Goal: Contribute content: Contribute content

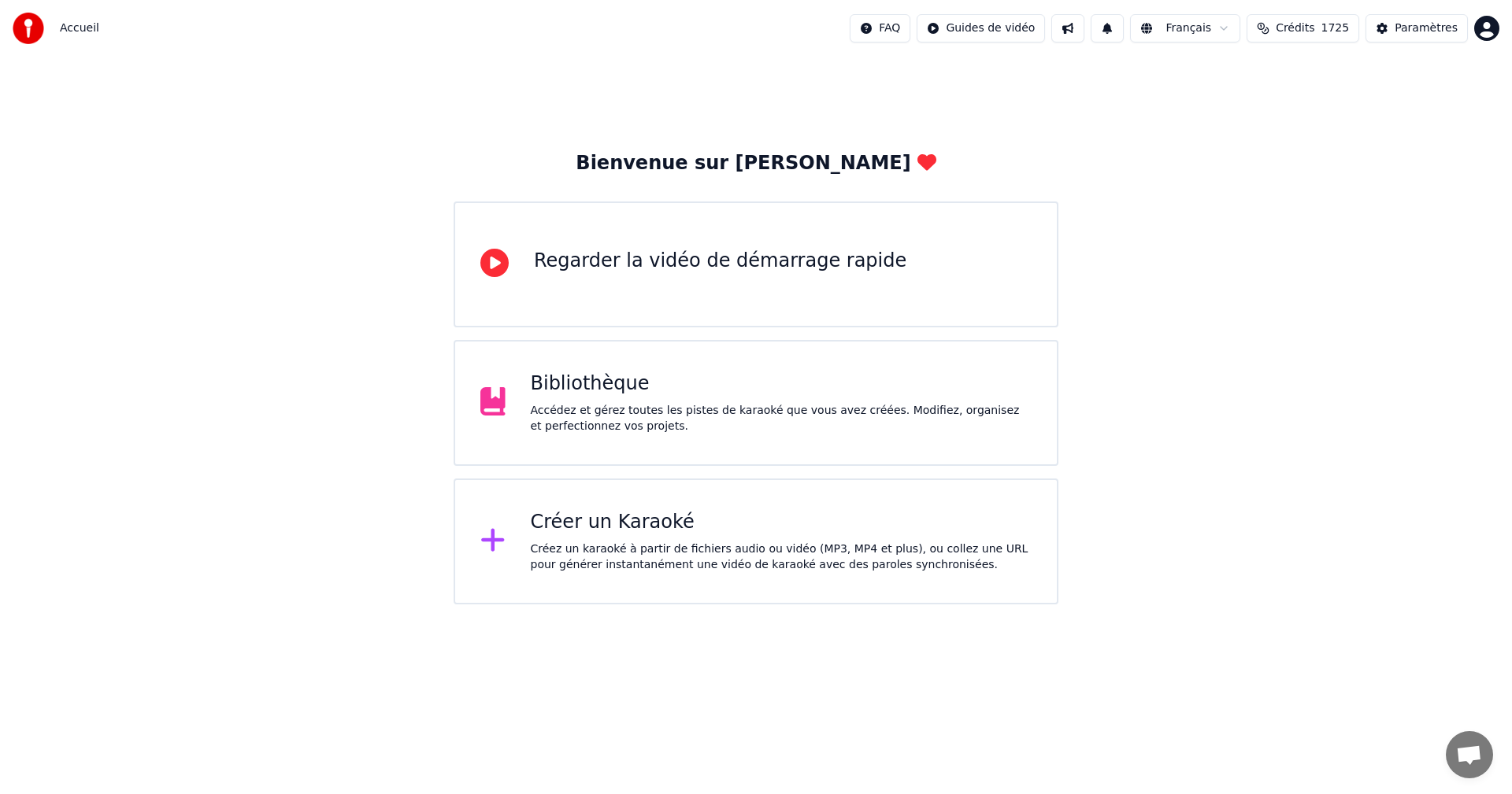
click at [625, 520] on div "Créer un Karaoké" at bounding box center [781, 523] width 501 height 25
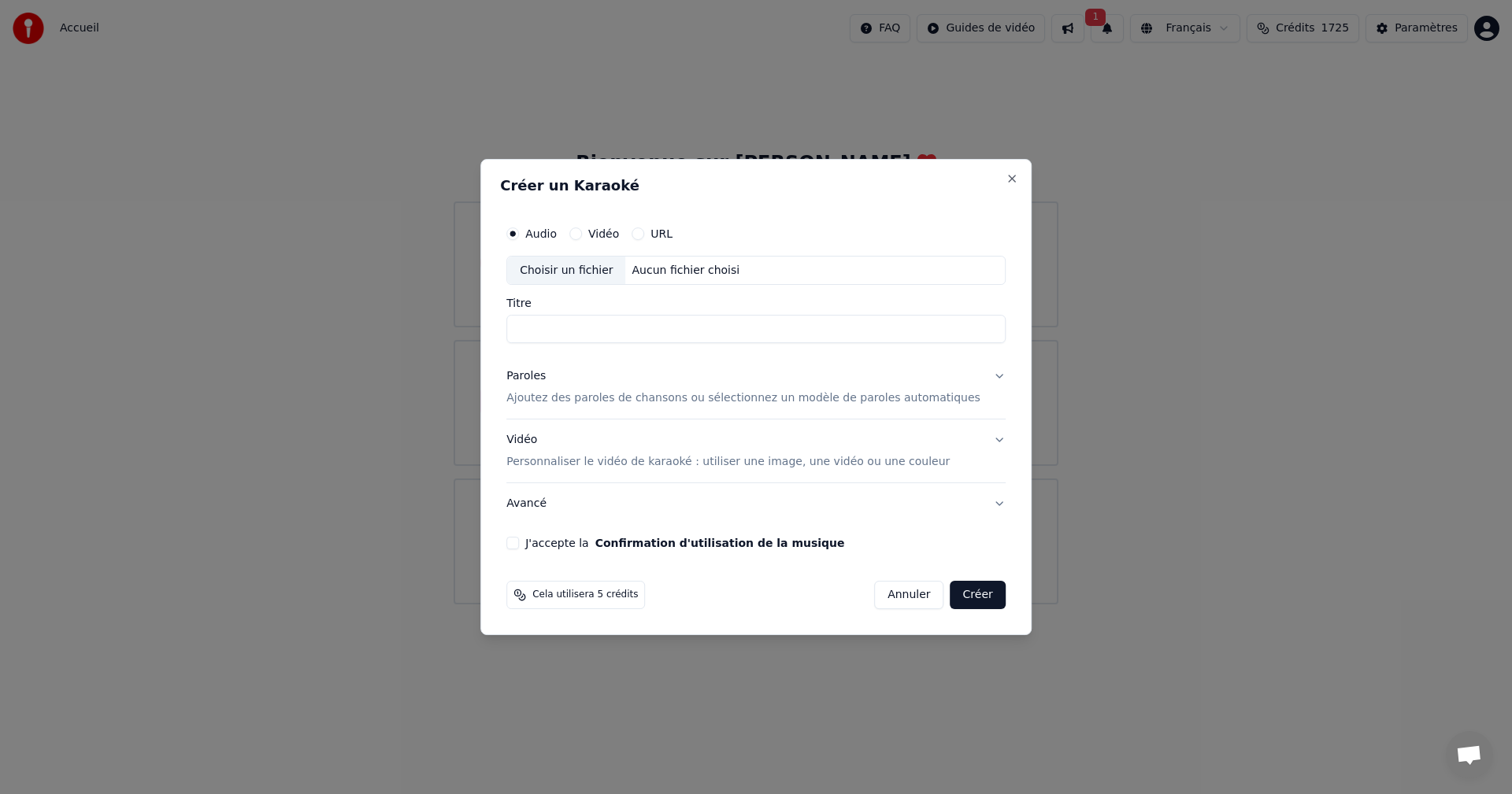
click at [678, 392] on p "Ajoutez des paroles de chansons ou sélectionnez un modèle de paroles automatiqu…" at bounding box center [743, 399] width 474 height 16
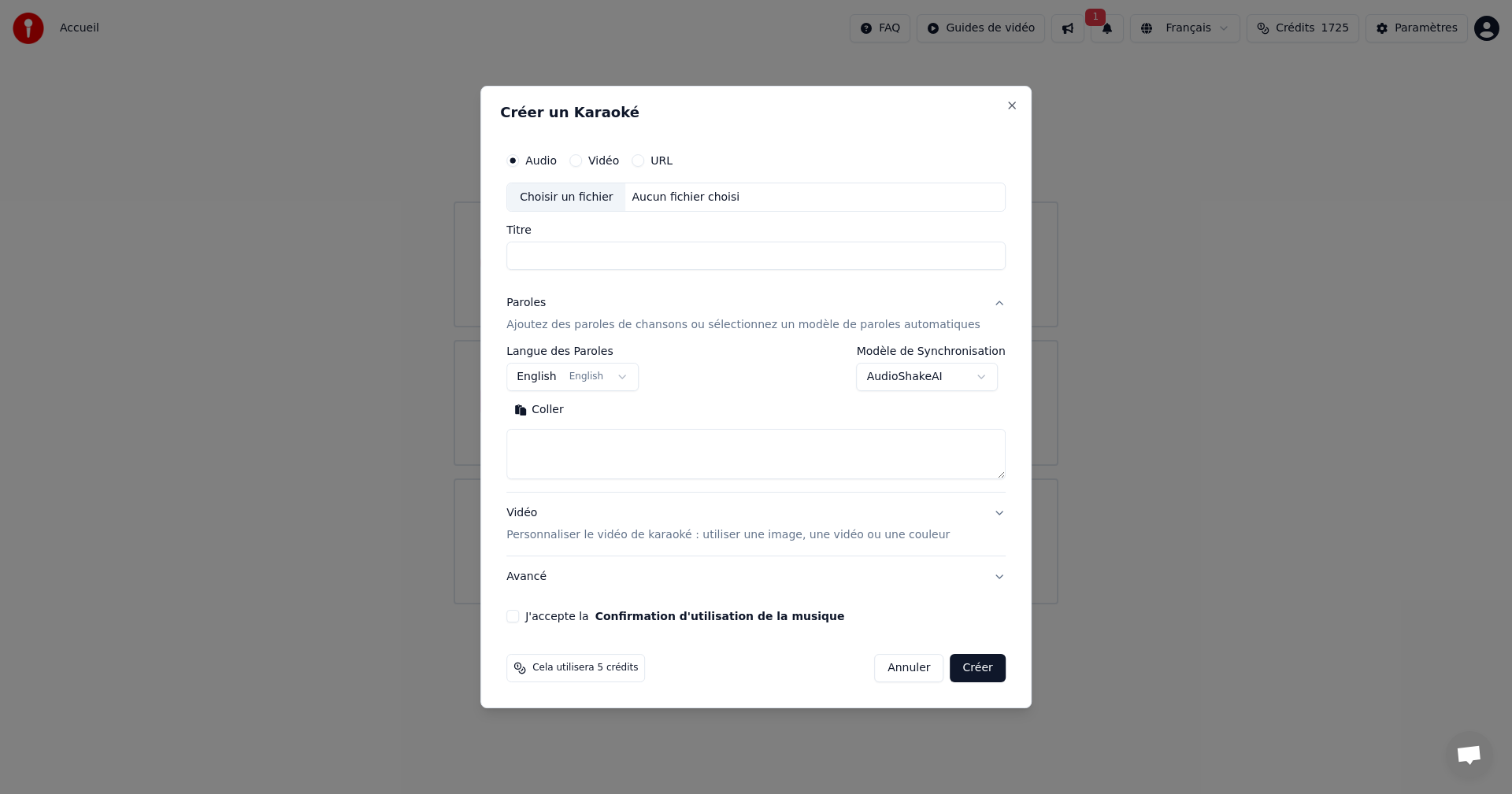
click at [599, 440] on textarea at bounding box center [756, 455] width 499 height 50
paste textarea "**********"
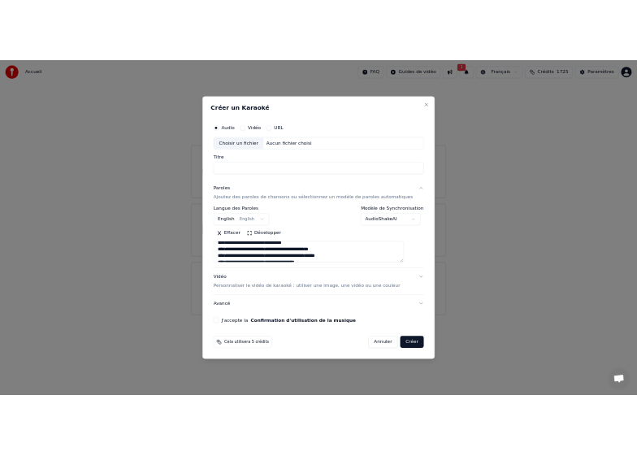
scroll to position [1131, 0]
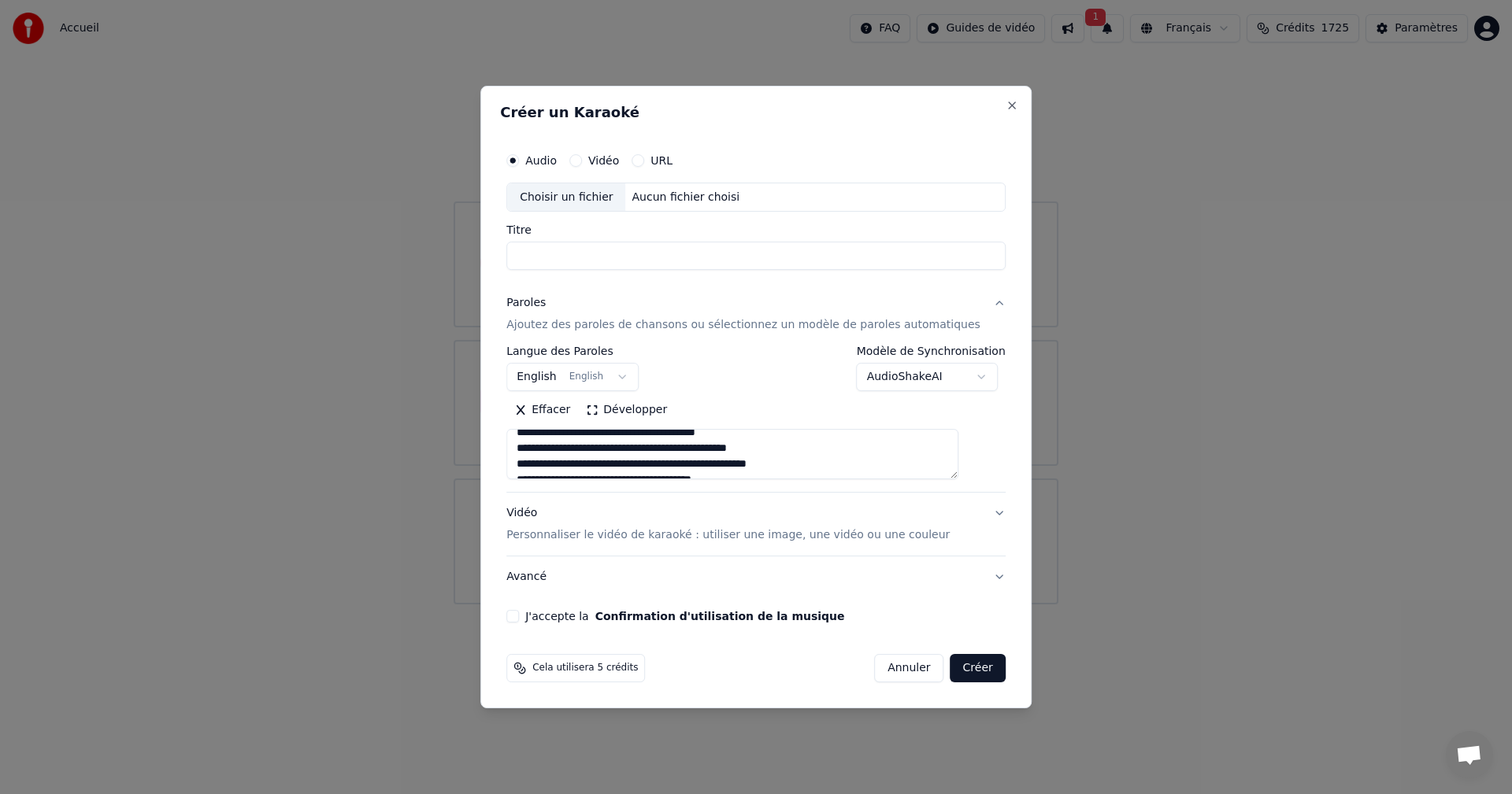
type textarea "**********"
click at [600, 199] on div "Choisir un fichier" at bounding box center [566, 197] width 118 height 28
type input "**********"
click at [722, 536] on p "Personnaliser le vidéo de karaoké : utiliser une image, une vidéo ou une couleur" at bounding box center [727, 535] width 443 height 16
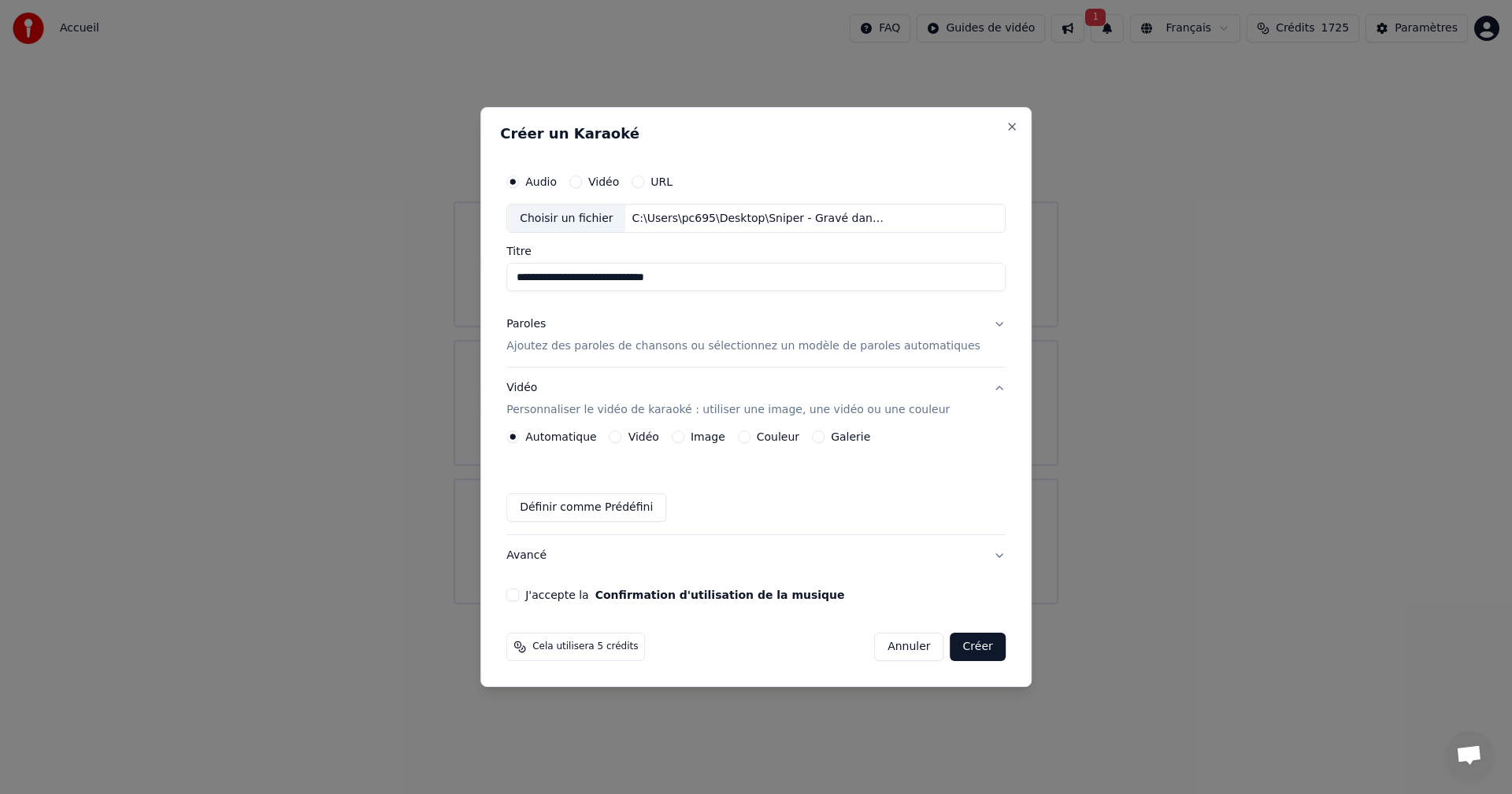
click at [623, 433] on button "Vidéo" at bounding box center [616, 436] width 13 height 13
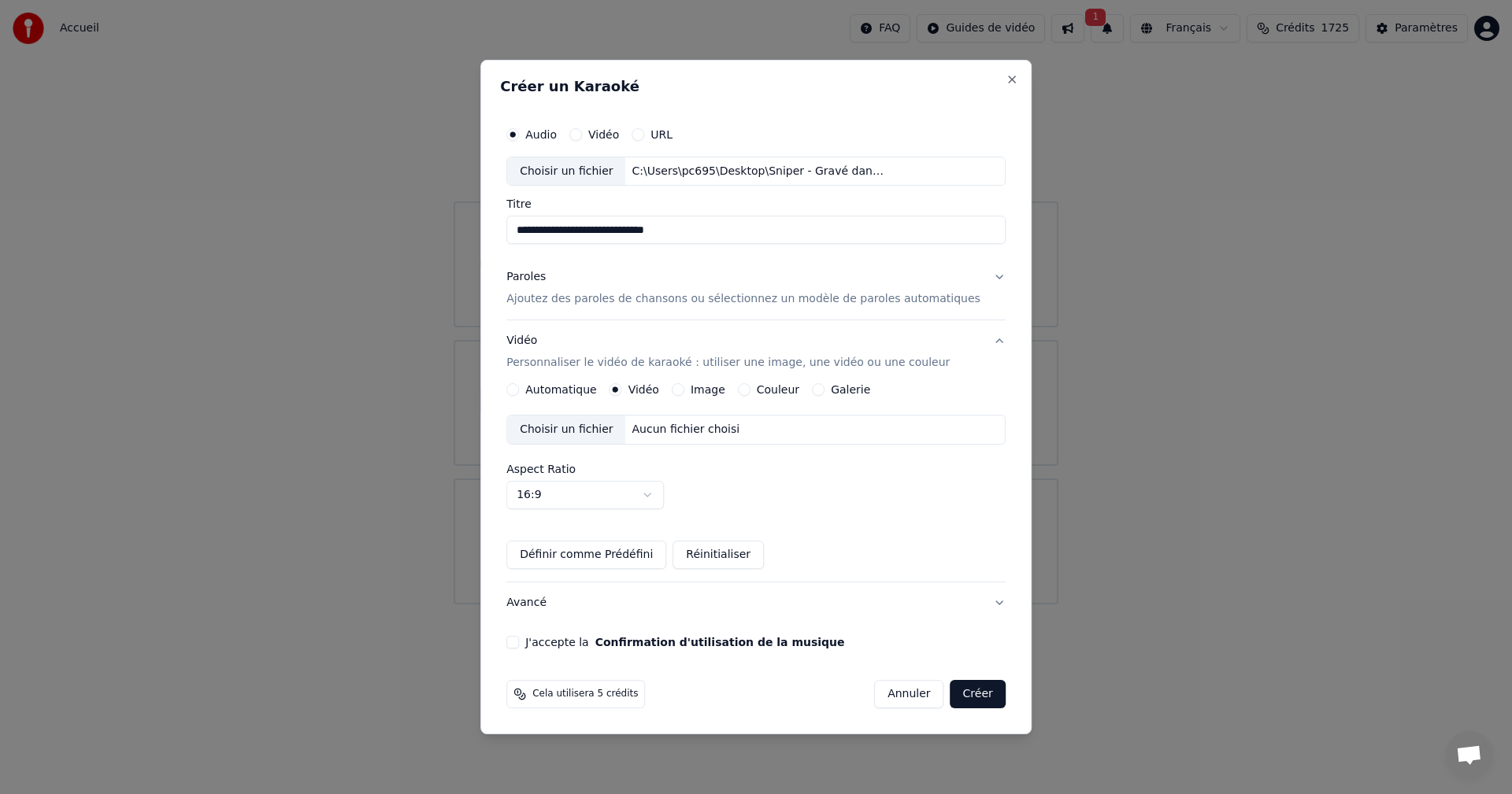
click at [590, 433] on div "Choisir un fichier" at bounding box center [566, 429] width 118 height 28
drag, startPoint x: 782, startPoint y: 68, endPoint x: 1654, endPoint y: 116, distance: 873.3
click at [1511, 116] on html "Accueil FAQ Guides de vidéo 1 Français Crédits 1725 Paramètres Bienvenue sur Yo…" at bounding box center [756, 302] width 1512 height 605
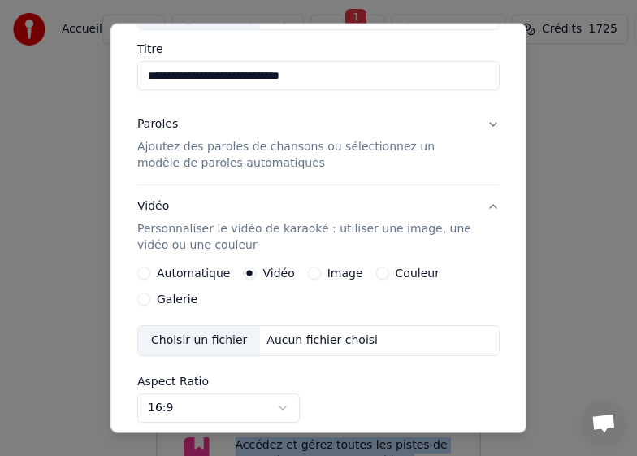
scroll to position [162, 0]
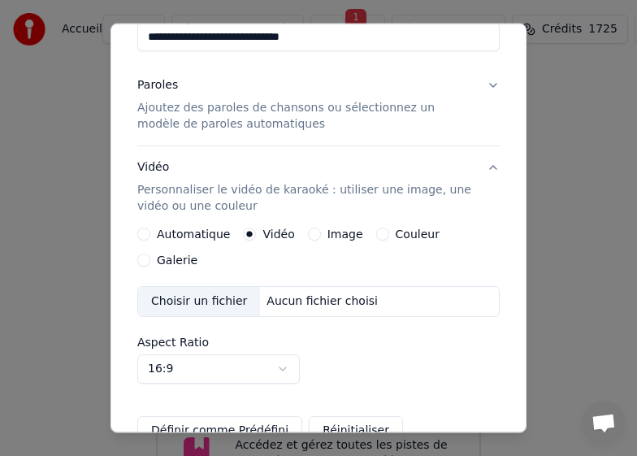
click at [270, 304] on div "Aucun fichier choisi" at bounding box center [322, 301] width 124 height 16
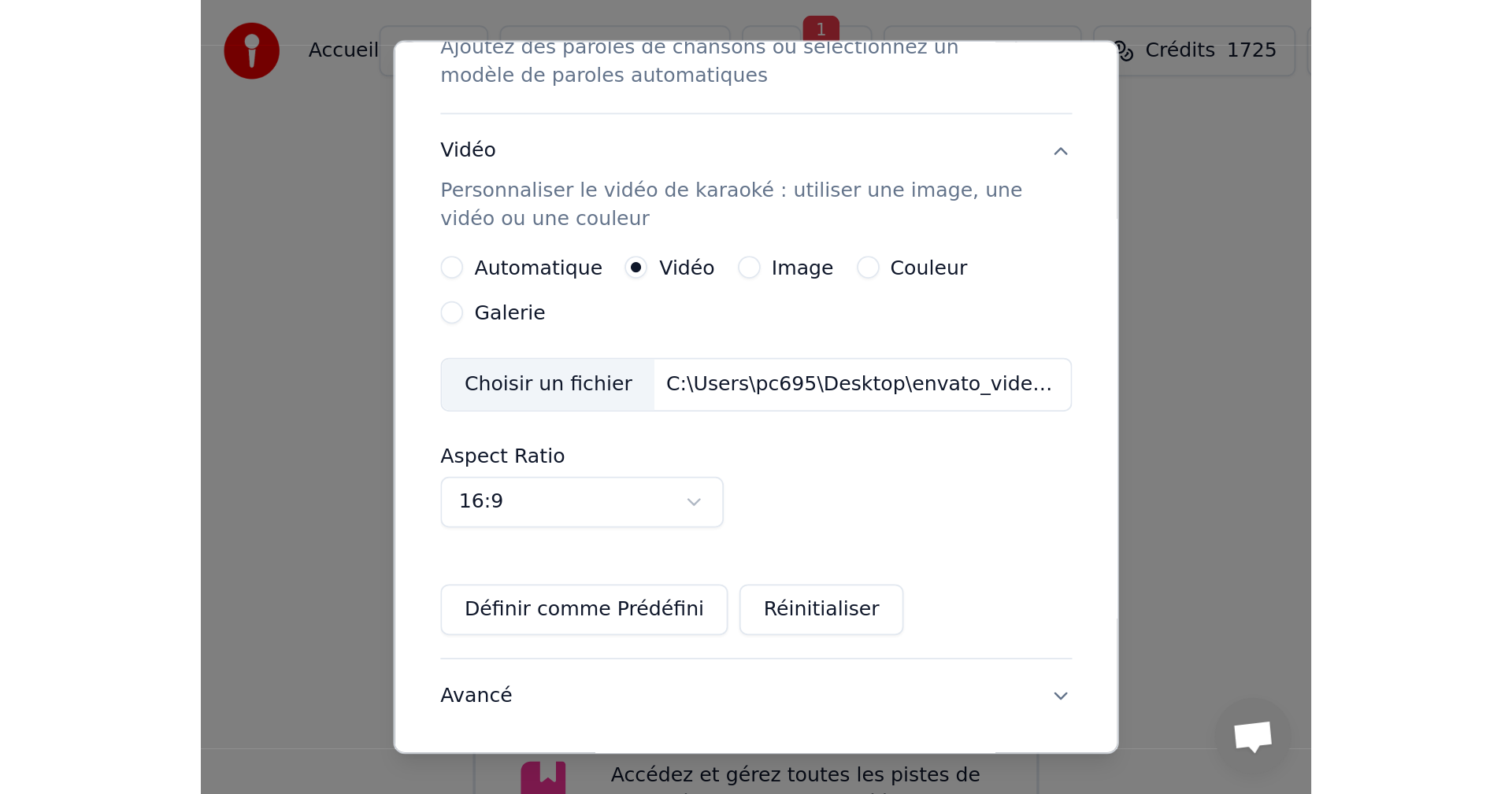
scroll to position [334, 0]
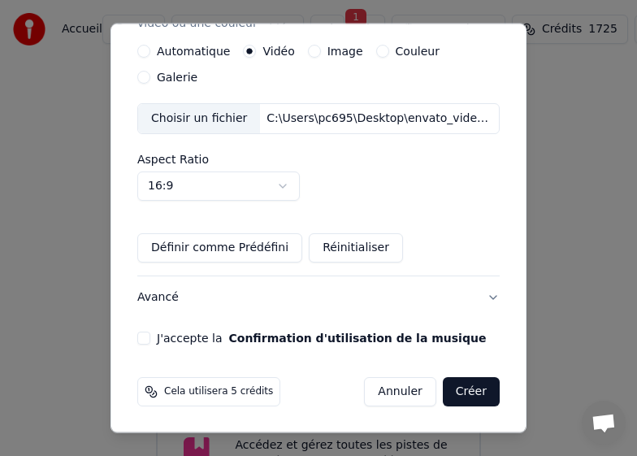
click at [145, 333] on button "J'accepte la Confirmation d'utilisation de la musique" at bounding box center [143, 337] width 13 height 13
click at [469, 388] on button "Créer" at bounding box center [471, 391] width 57 height 29
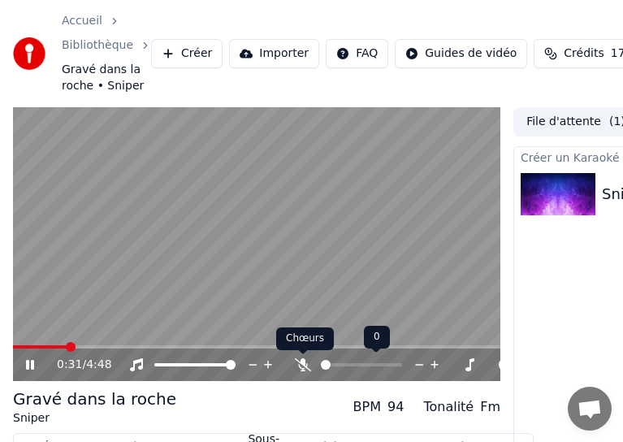
click at [302, 365] on icon at bounding box center [303, 364] width 16 height 13
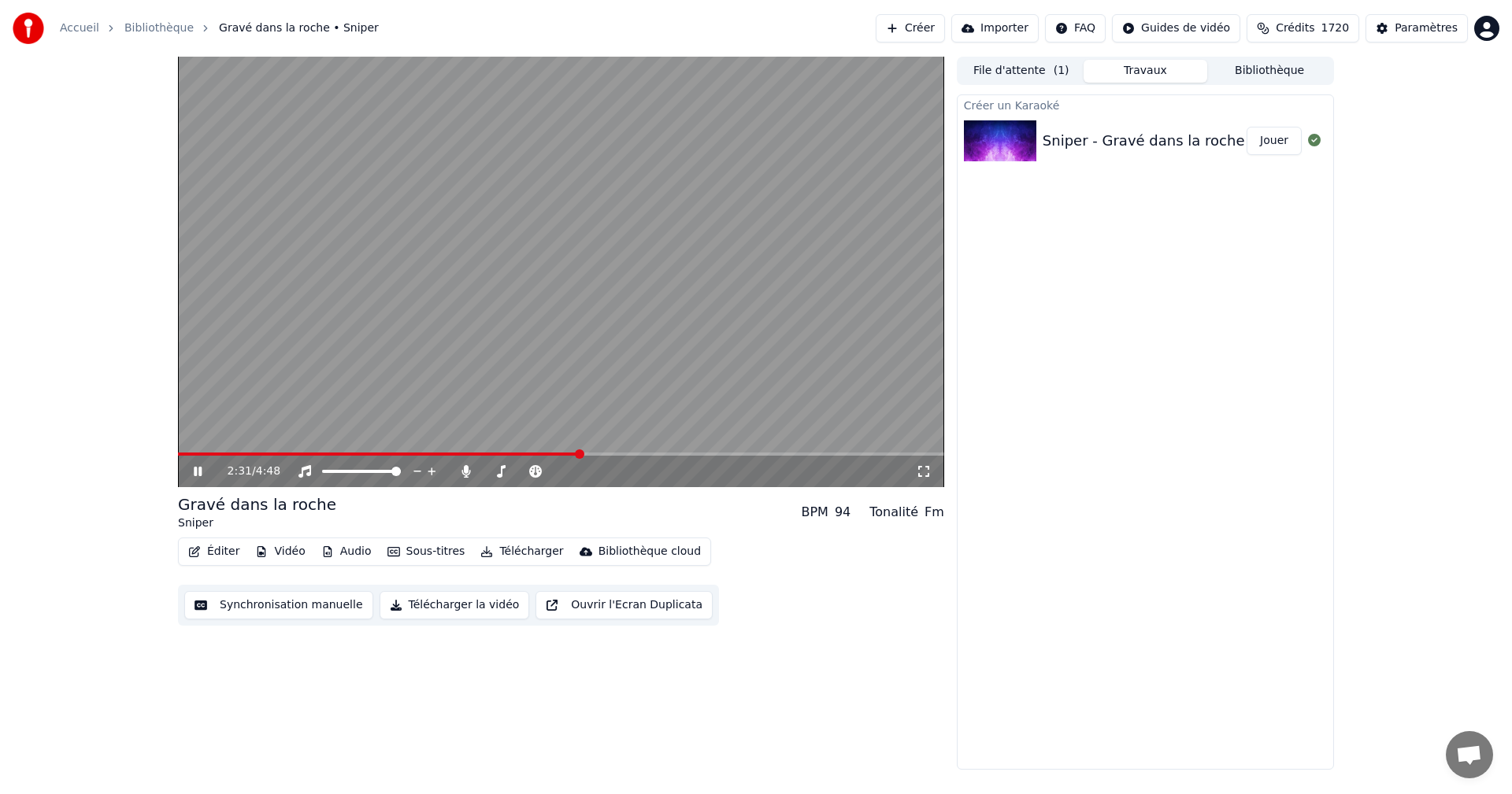
click at [462, 273] on video at bounding box center [562, 271] width 766 height 430
click at [455, 604] on button "Télécharger la vidéo" at bounding box center [454, 605] width 150 height 28
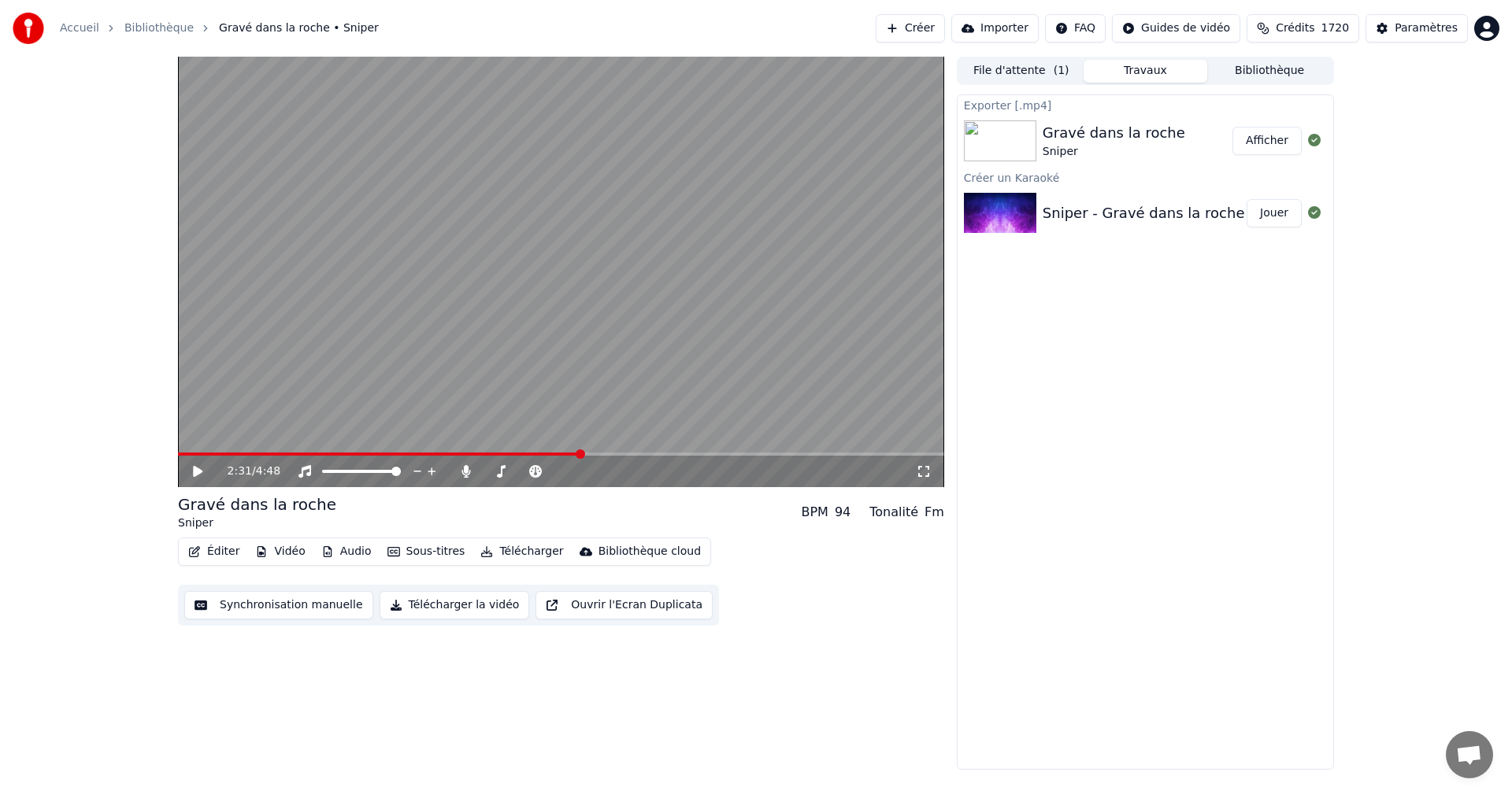
click at [1270, 144] on button "Afficher" at bounding box center [1267, 141] width 69 height 28
